Goal: Information Seeking & Learning: Understand process/instructions

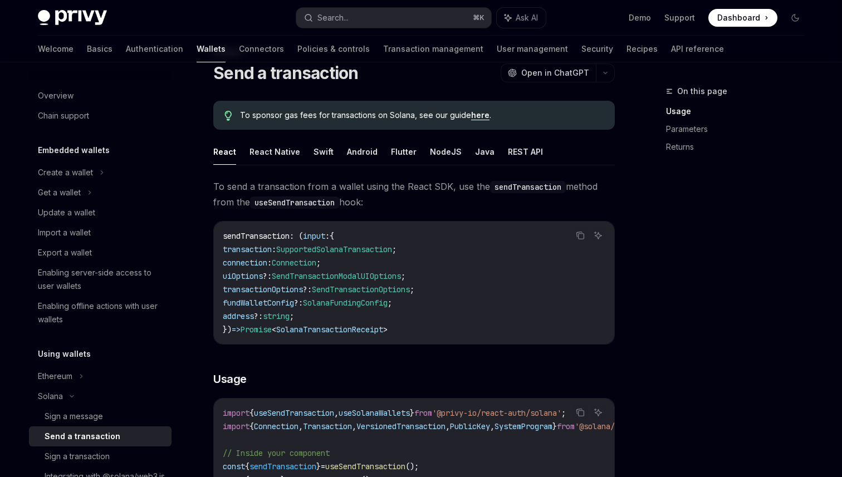
scroll to position [37, 0]
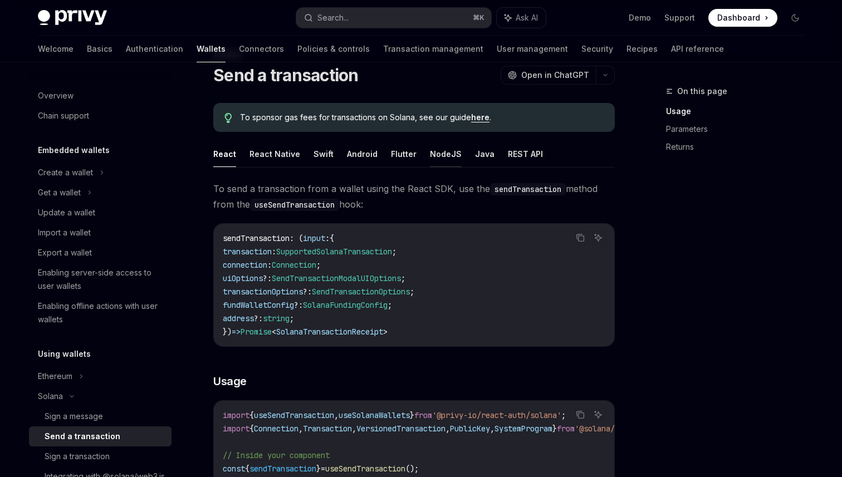
click at [448, 148] on button "NodeJS" at bounding box center [446, 154] width 32 height 26
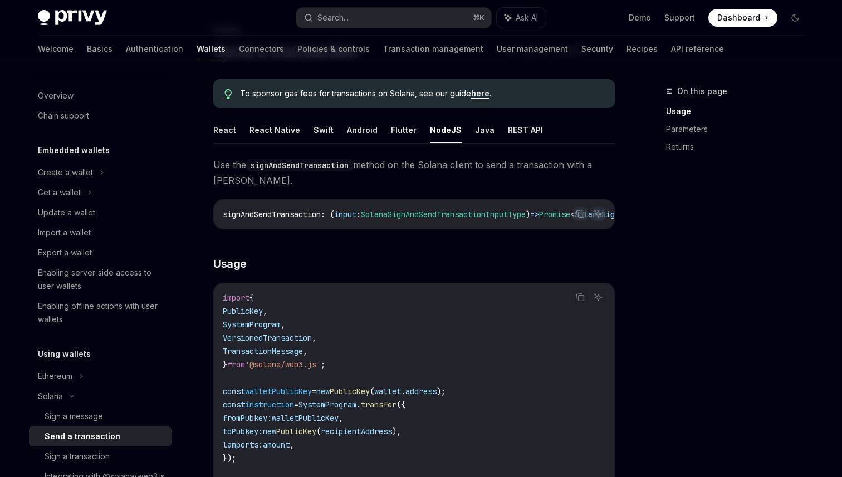
scroll to position [60, 0]
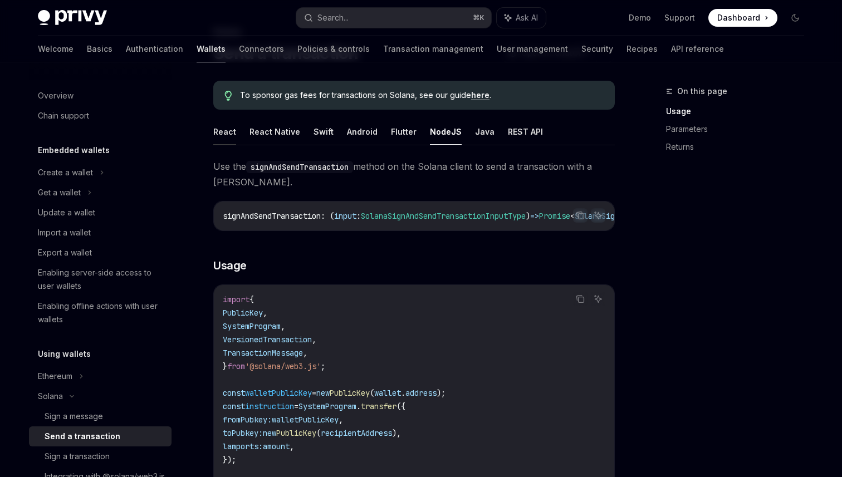
click at [229, 131] on button "React" at bounding box center [224, 132] width 23 height 26
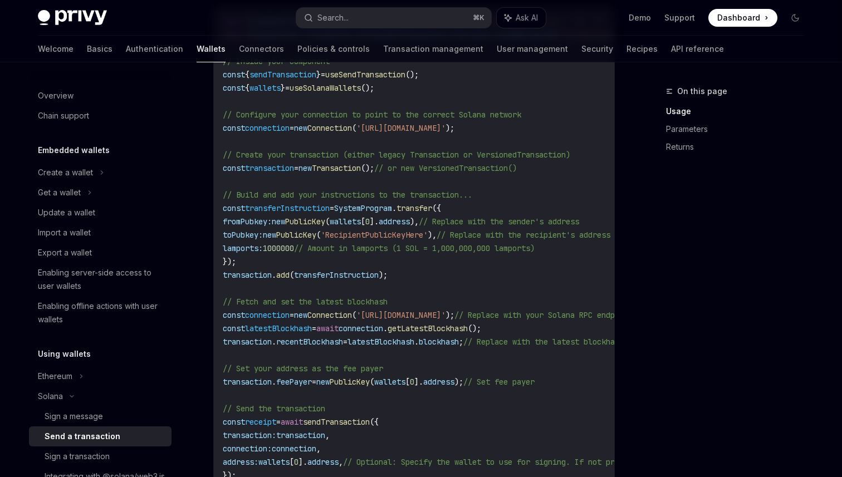
scroll to position [433, 0]
click at [406, 134] on code "import { useSendTransaction , useSolanaWallets } from '@privy-io/react-auth/sol…" at bounding box center [517, 260] width 588 height 494
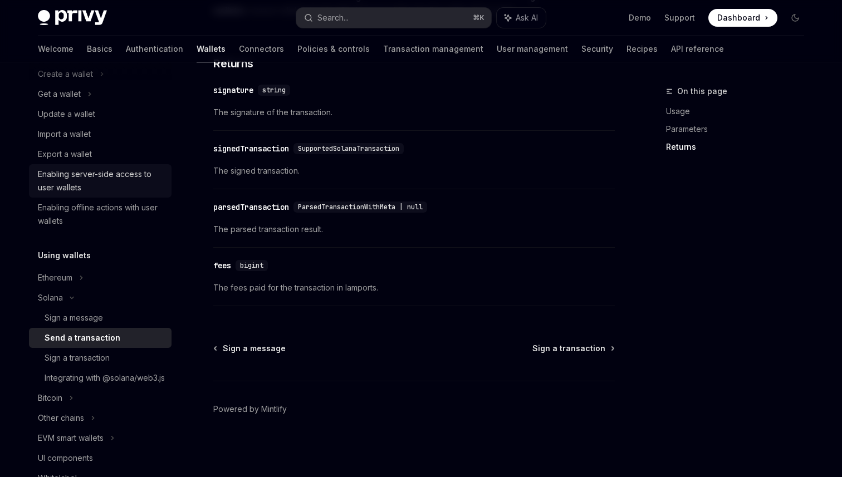
scroll to position [199, 0]
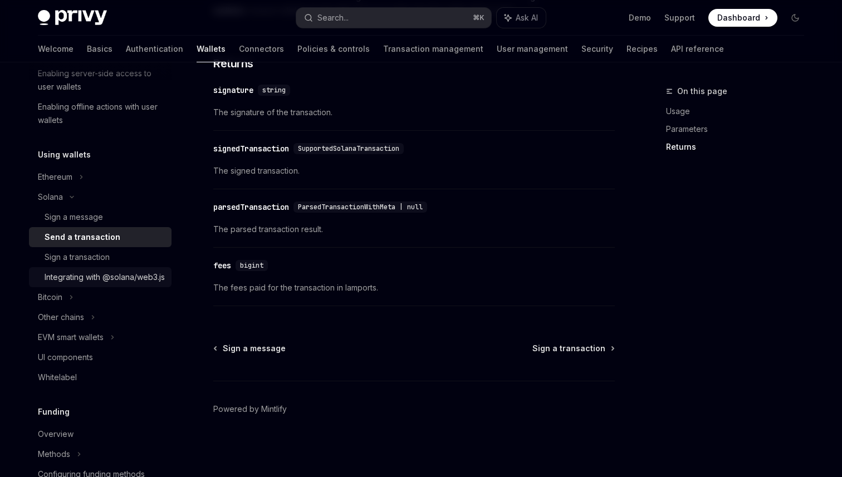
click at [112, 284] on div "Integrating with @solana/web3.js" at bounding box center [105, 277] width 120 height 13
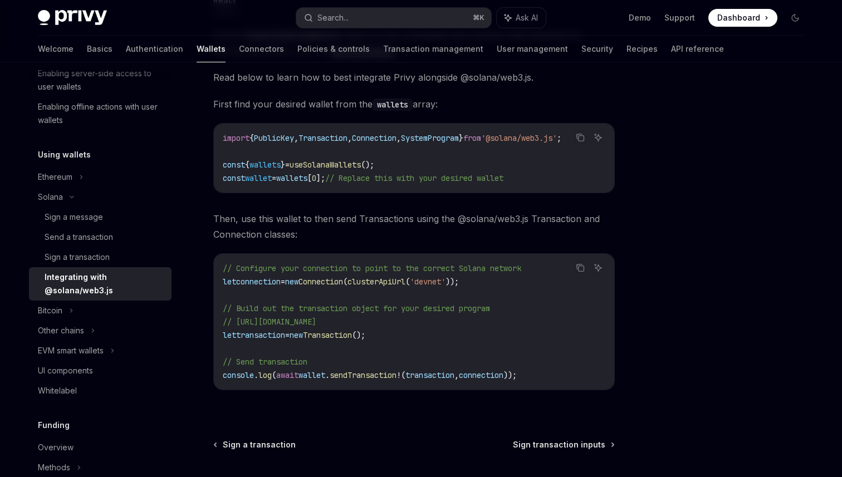
scroll to position [154, 0]
click at [354, 161] on span "useSolanaWallets" at bounding box center [325, 164] width 71 height 10
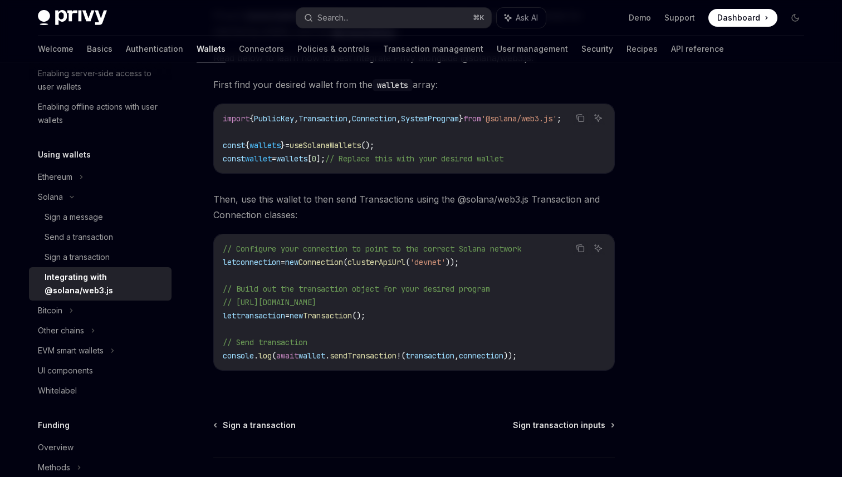
scroll to position [175, 0]
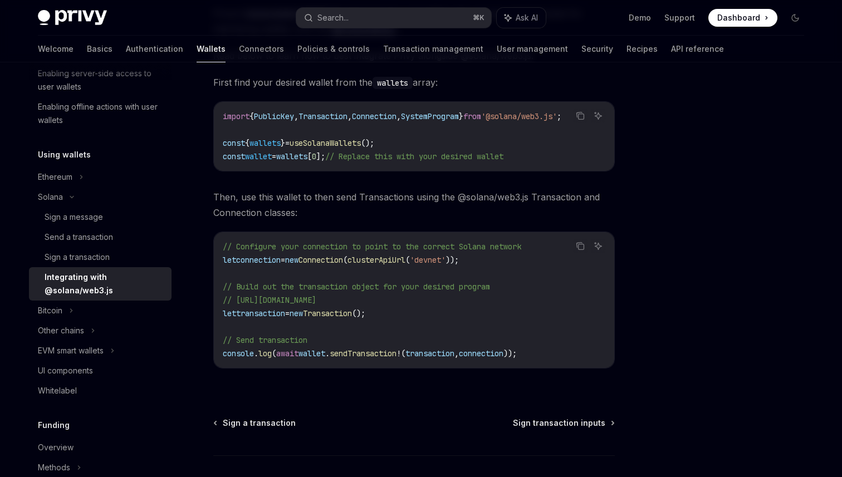
click at [396, 357] on span "sendTransaction" at bounding box center [363, 354] width 67 height 10
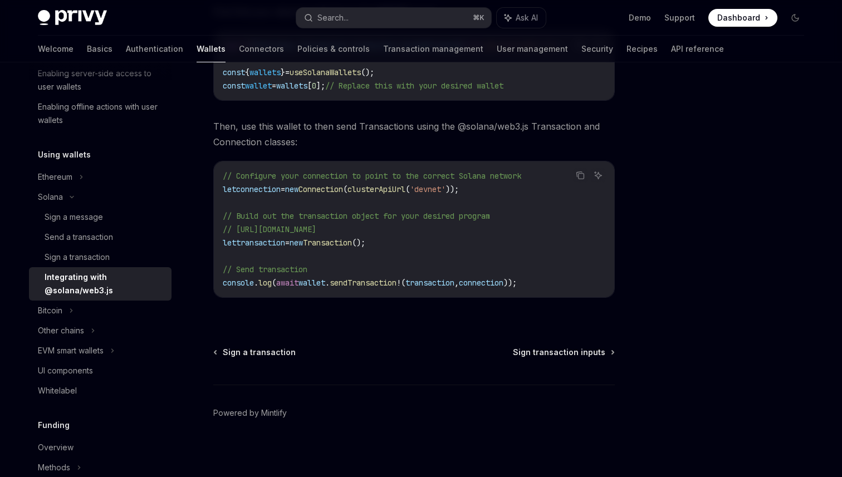
scroll to position [254, 0]
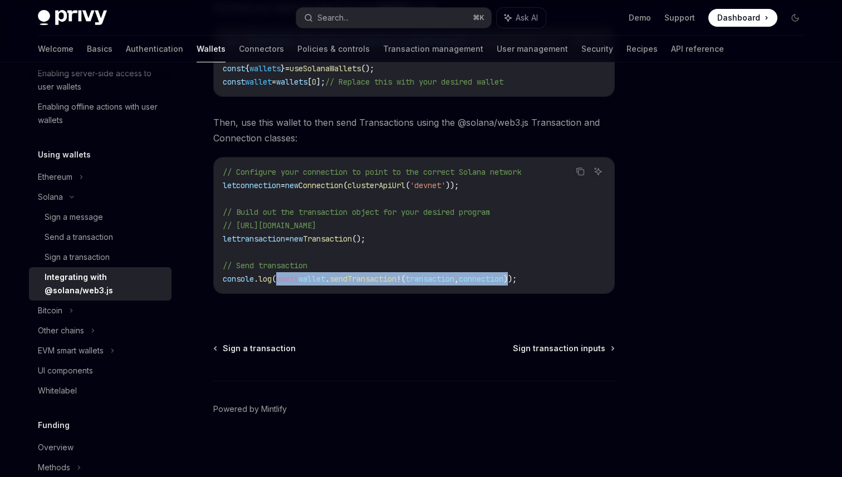
drag, startPoint x: 278, startPoint y: 278, endPoint x: 529, endPoint y: 279, distance: 251.1
click at [517, 279] on span "console . log ( await wallet . sendTransaction ! ( transaction , connection ));" at bounding box center [370, 279] width 294 height 10
copy span "await wallet . sendTransaction ! ( transaction , connection )"
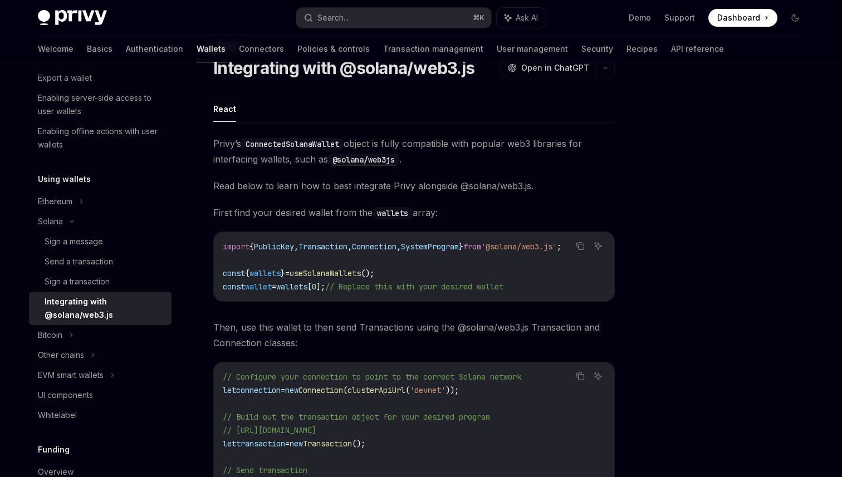
scroll to position [36, 0]
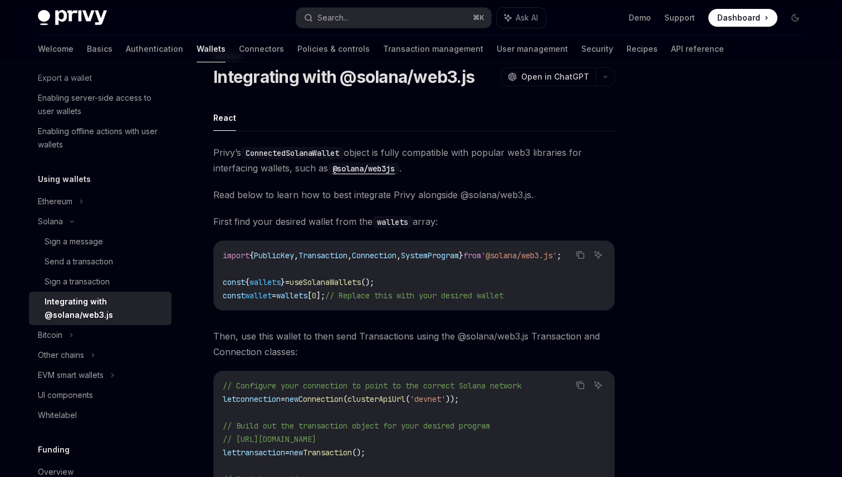
click at [364, 165] on code "@solana/web3js" at bounding box center [363, 169] width 71 height 12
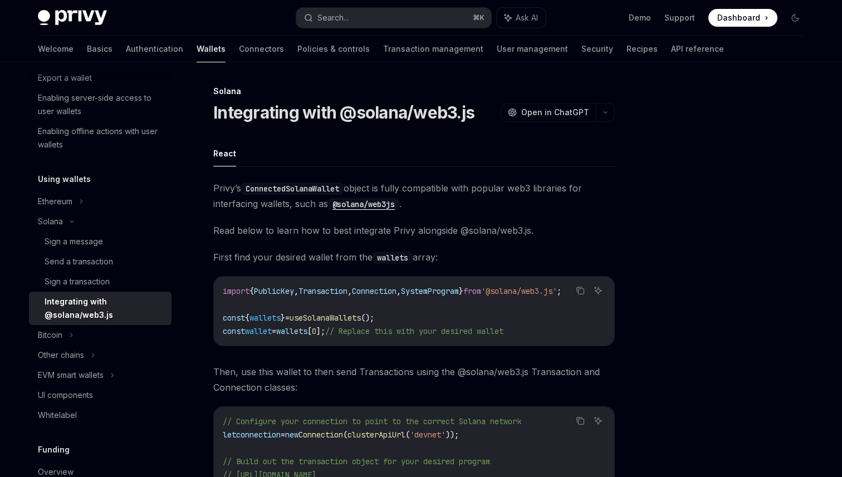
click at [298, 192] on code "ConnectedSolanaWallet" at bounding box center [292, 189] width 102 height 12
click at [87, 48] on link "Basics" at bounding box center [100, 49] width 26 height 27
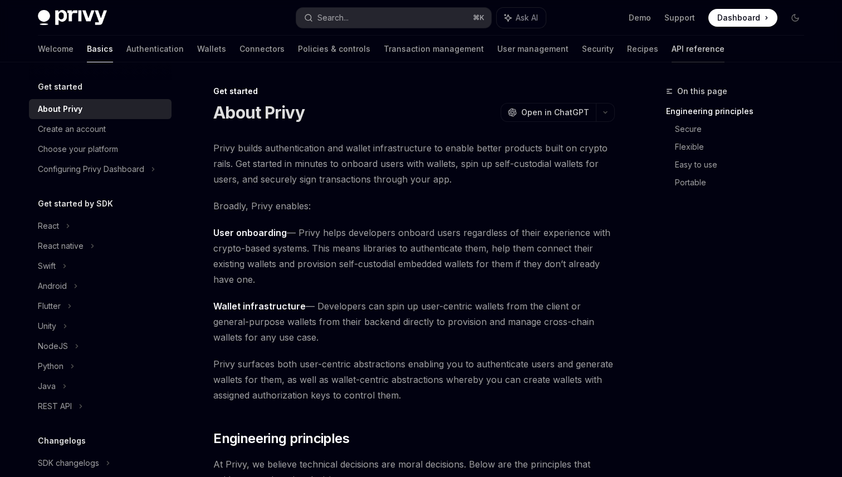
click at [671, 48] on link "API reference" at bounding box center [697, 49] width 53 height 27
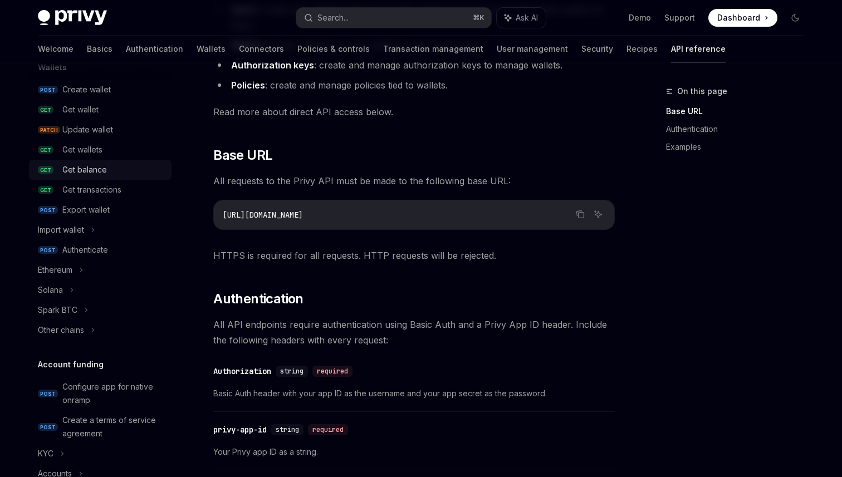
scroll to position [118, 0]
click at [73, 288] on icon at bounding box center [72, 288] width 4 height 13
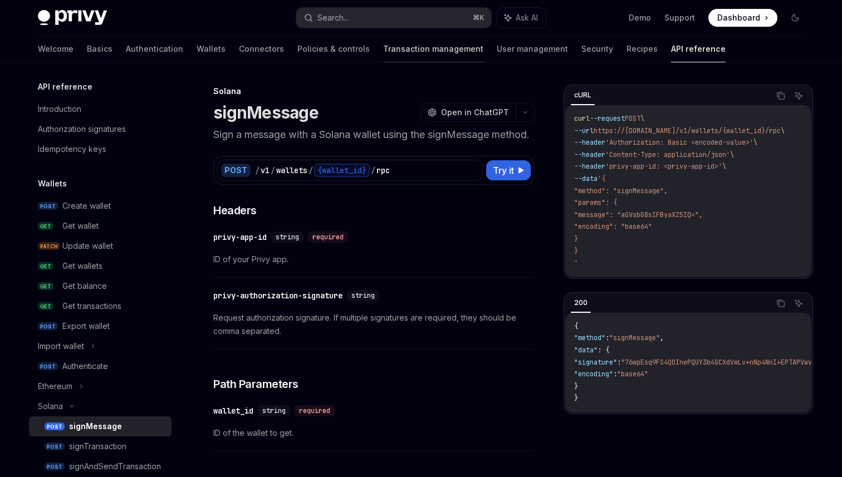
click at [383, 41] on link "Transaction management" at bounding box center [433, 49] width 100 height 27
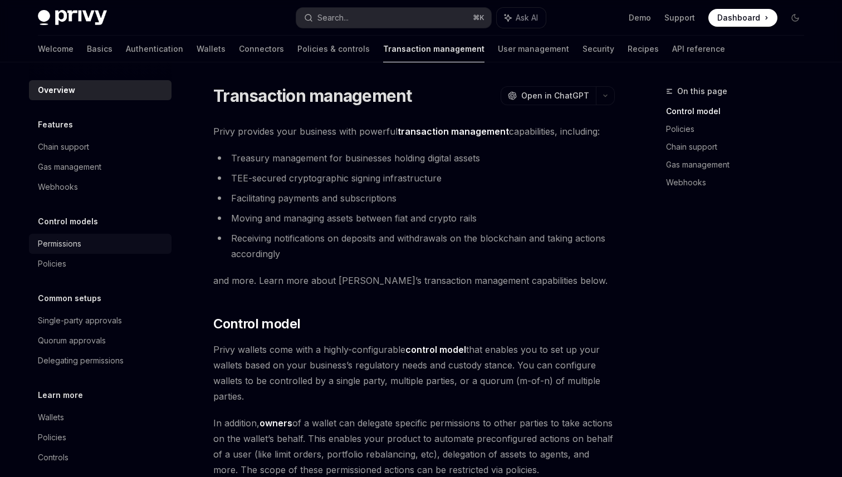
scroll to position [13, 0]
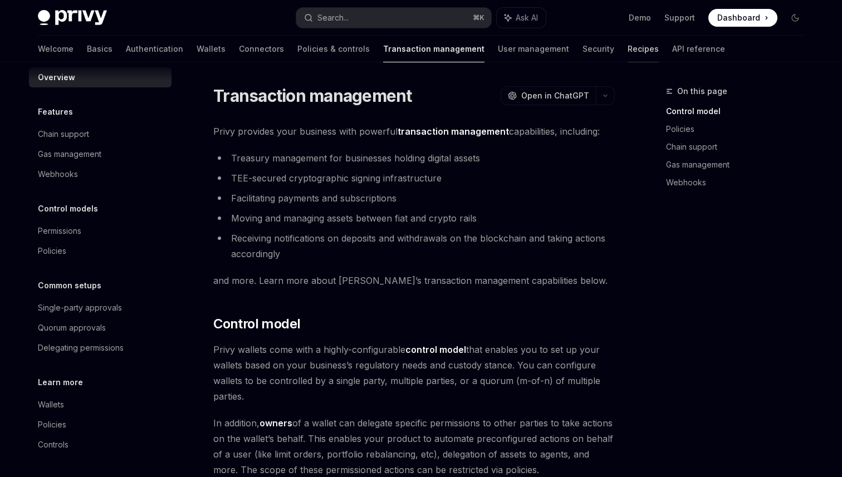
click at [627, 49] on link "Recipes" at bounding box center [642, 49] width 31 height 27
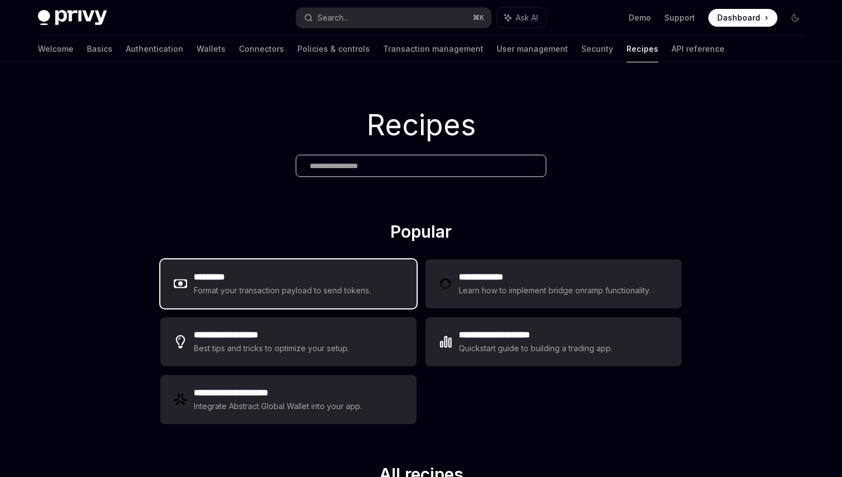
click at [336, 279] on h2 "*********" at bounding box center [283, 277] width 178 height 13
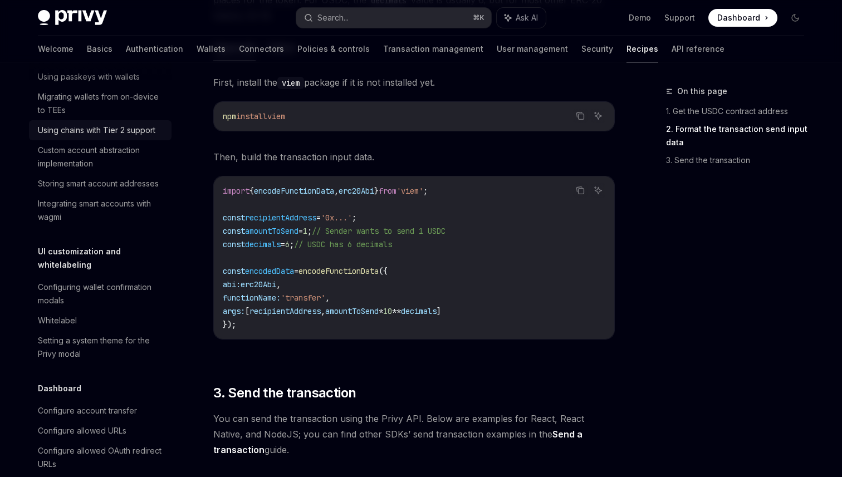
scroll to position [385, 0]
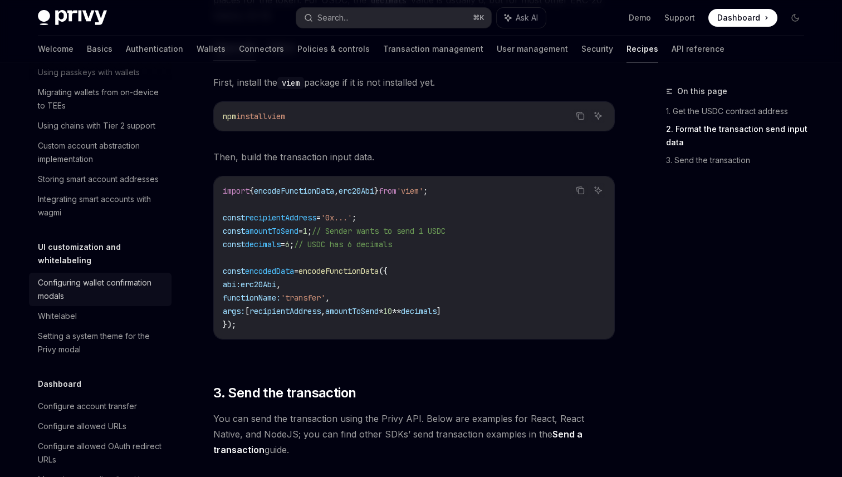
click at [109, 276] on div "Configuring wallet confirmation modals" at bounding box center [101, 289] width 127 height 27
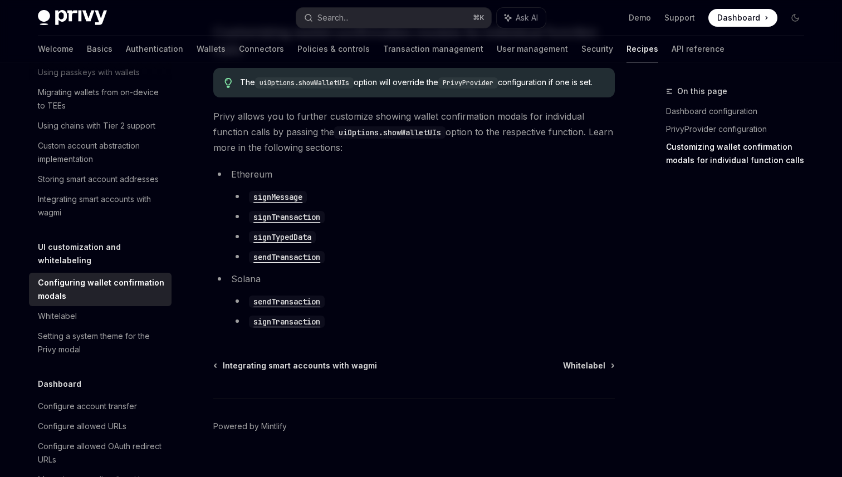
scroll to position [635, 0]
click at [298, 307] on code "sendTransaction" at bounding box center [287, 301] width 76 height 12
type textarea "*"
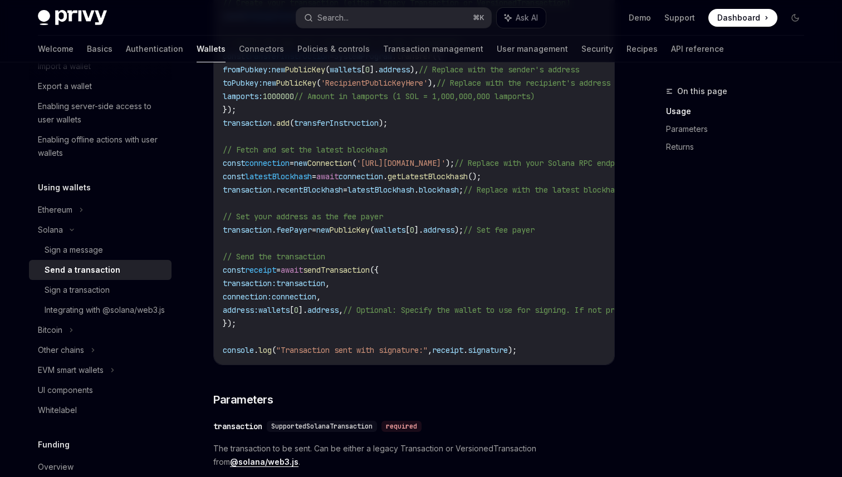
scroll to position [584, 0]
